Goal: Task Accomplishment & Management: Manage account settings

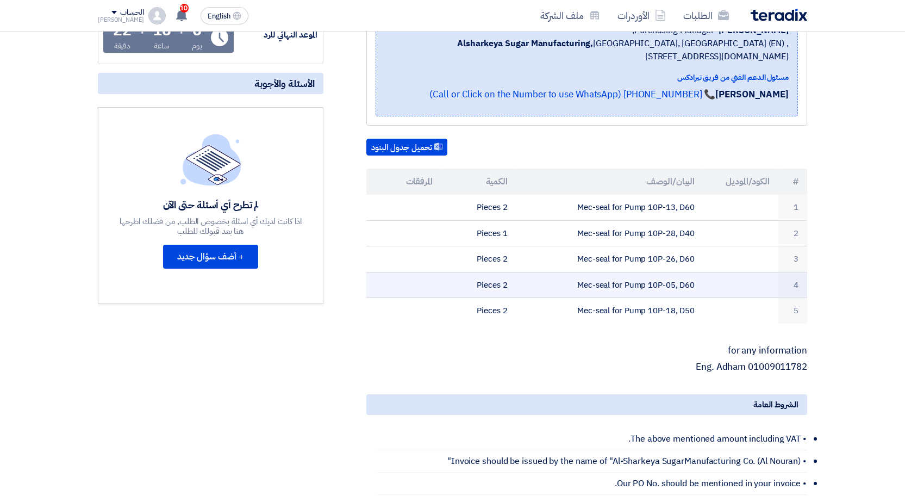
scroll to position [217, 0]
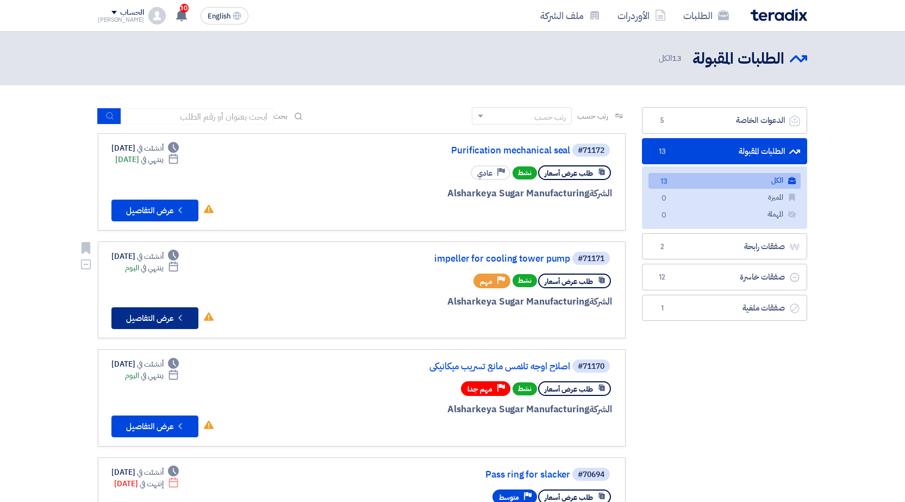
click at [131, 319] on button "Check details عرض التفاصيل" at bounding box center [154, 318] width 87 height 22
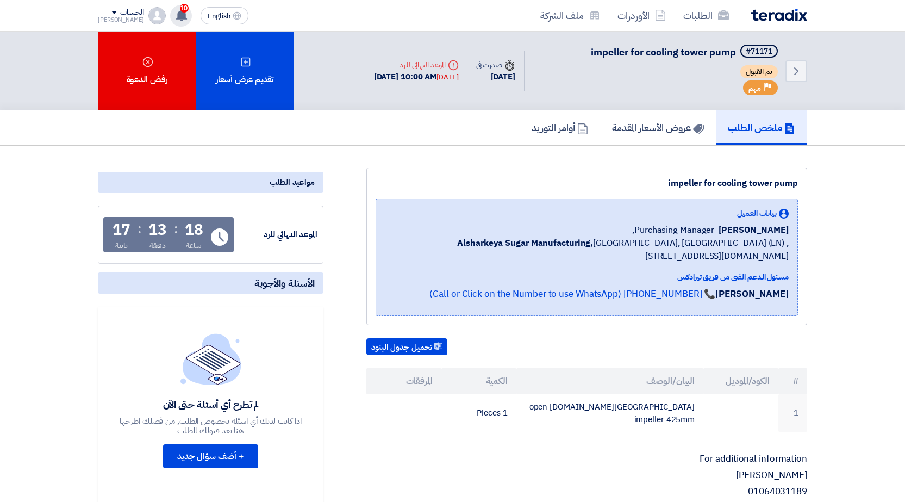
click at [176, 18] on use at bounding box center [181, 15] width 11 height 12
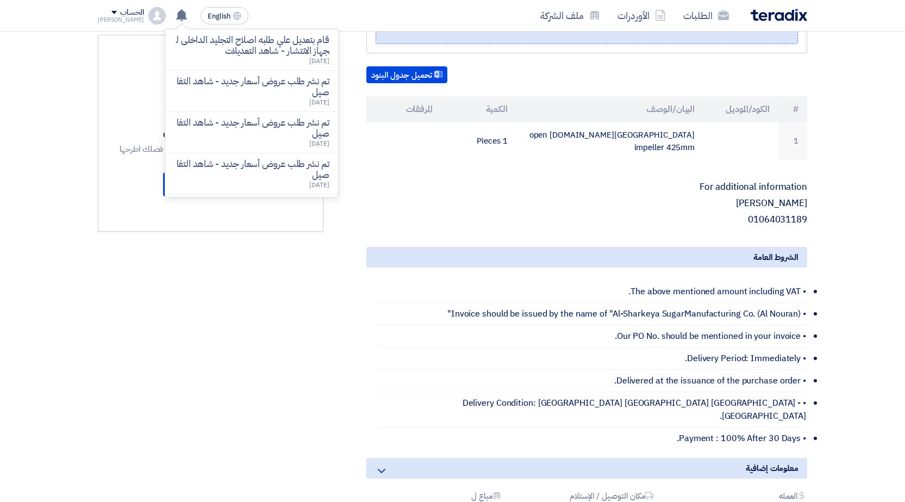
click at [364, 210] on div "impeller for cooling tower pump بيانات العميل ِAhmed Omar Purchasing Manager, A…" at bounding box center [574, 244] width 484 height 697
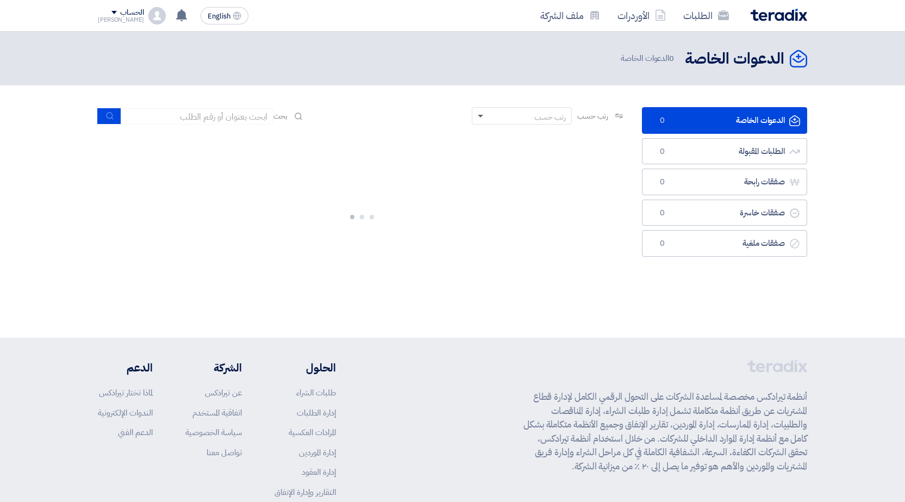
click at [478, 116] on span at bounding box center [480, 117] width 5 height 4
click at [861, 117] on section "الدعوات الخاصة الدعوات الخاصة 0 الطلبات المقبولة الطلبات المقبولة 0 صفقات رابحة…" at bounding box center [452, 201] width 905 height 233
